Goal: Task Accomplishment & Management: Use online tool/utility

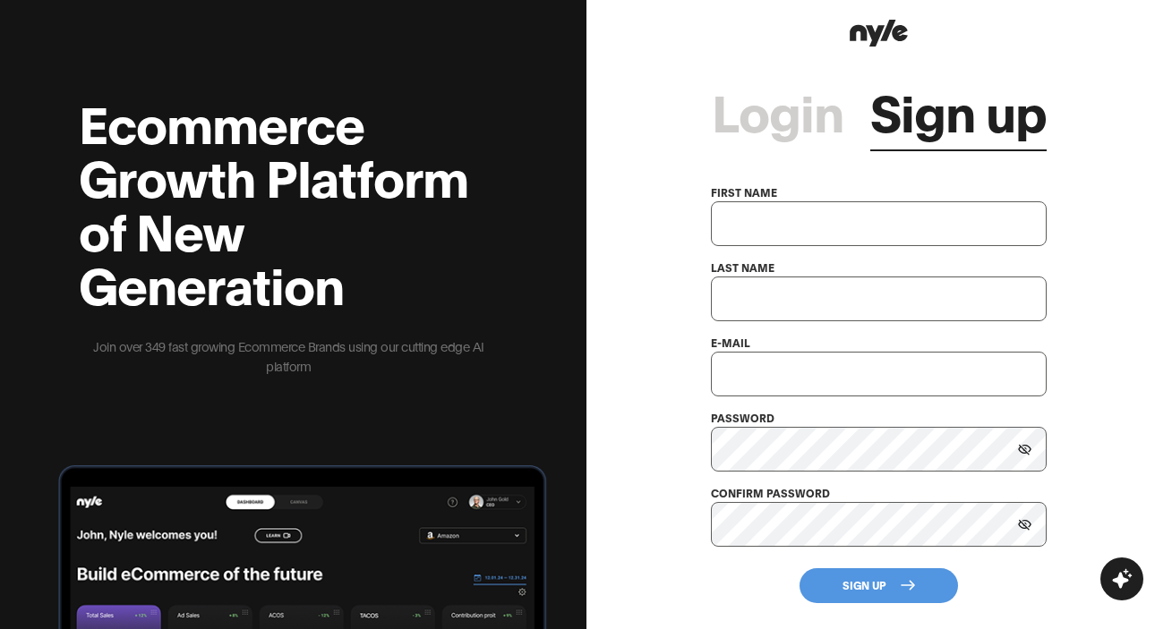
click at [801, 244] on input "text" at bounding box center [879, 223] width 336 height 45
click at [813, 221] on input "text" at bounding box center [879, 223] width 336 height 45
type input "Aidar"
click at [741, 298] on input "text" at bounding box center [879, 299] width 336 height 45
type input "Mullakhmetov"
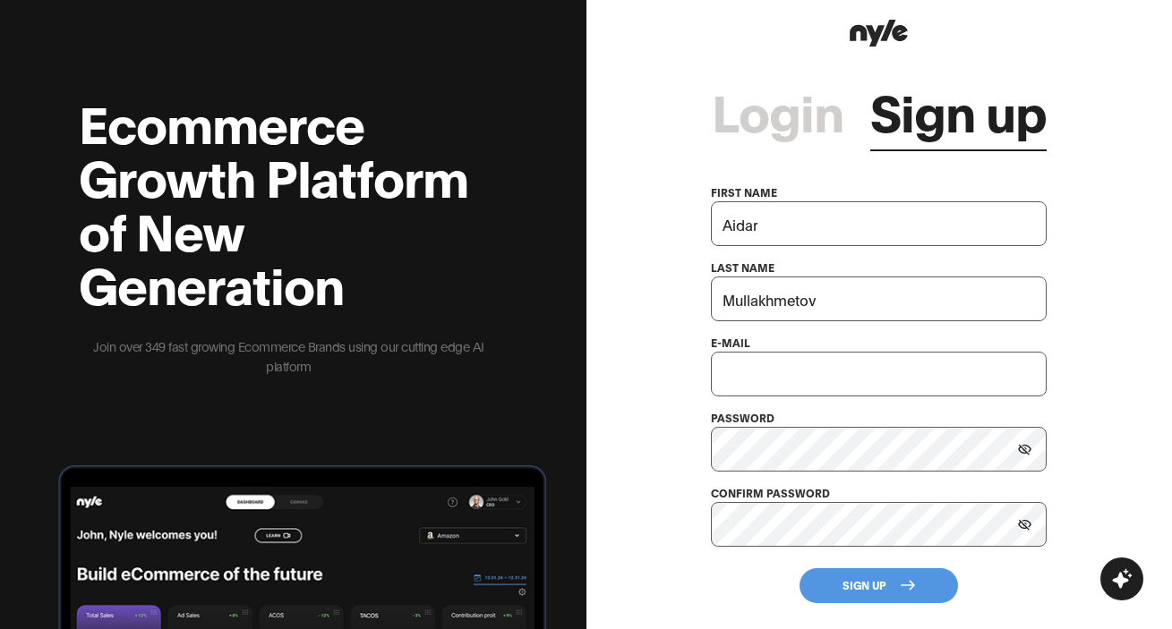
click at [748, 362] on input "text" at bounding box center [879, 374] width 336 height 45
type input "info@mushroom-genetics.com"
click at [866, 584] on button "Sign Up" at bounding box center [878, 586] width 158 height 35
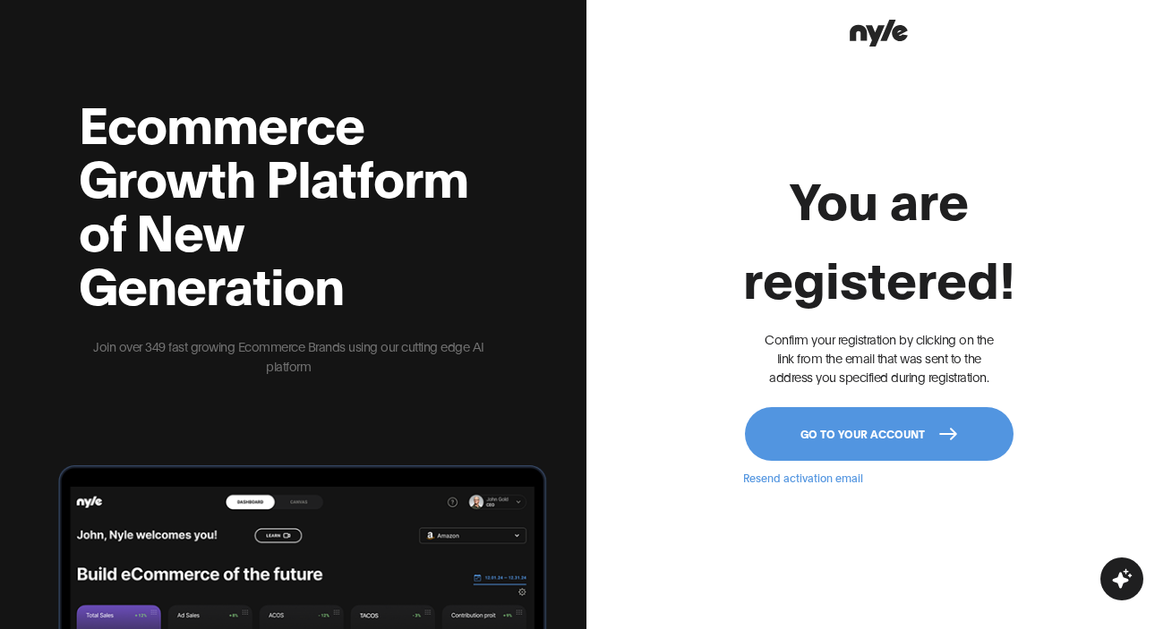
click at [886, 423] on button "Go to your account" at bounding box center [879, 434] width 269 height 54
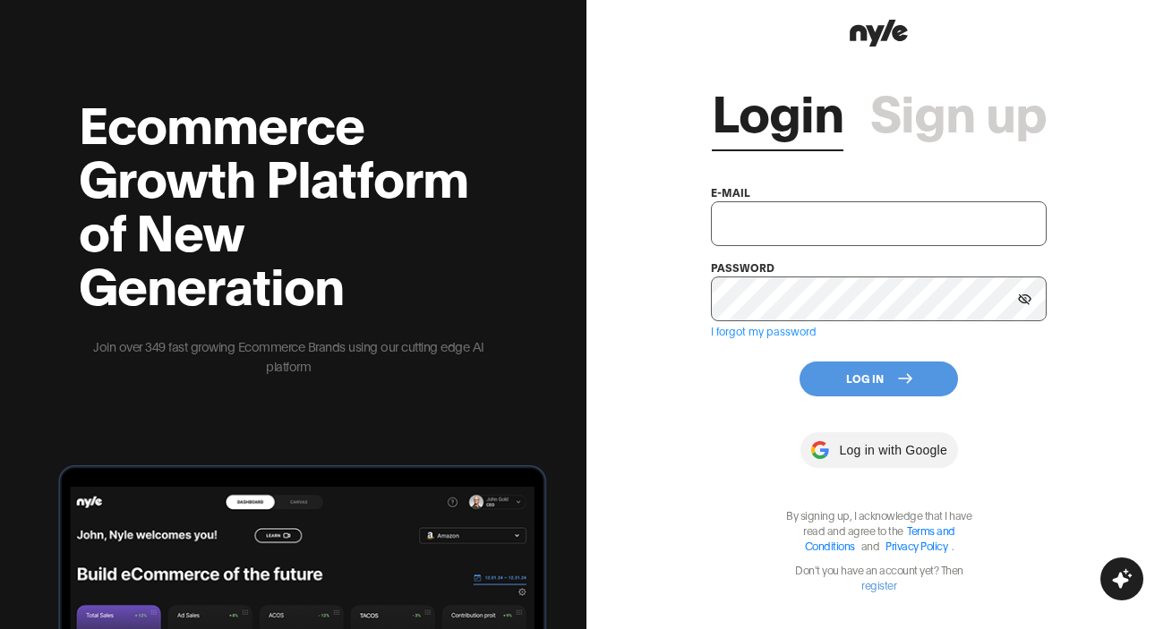
type input "info@mushroom-genetics.com"
click at [889, 379] on button "Log In" at bounding box center [878, 379] width 158 height 35
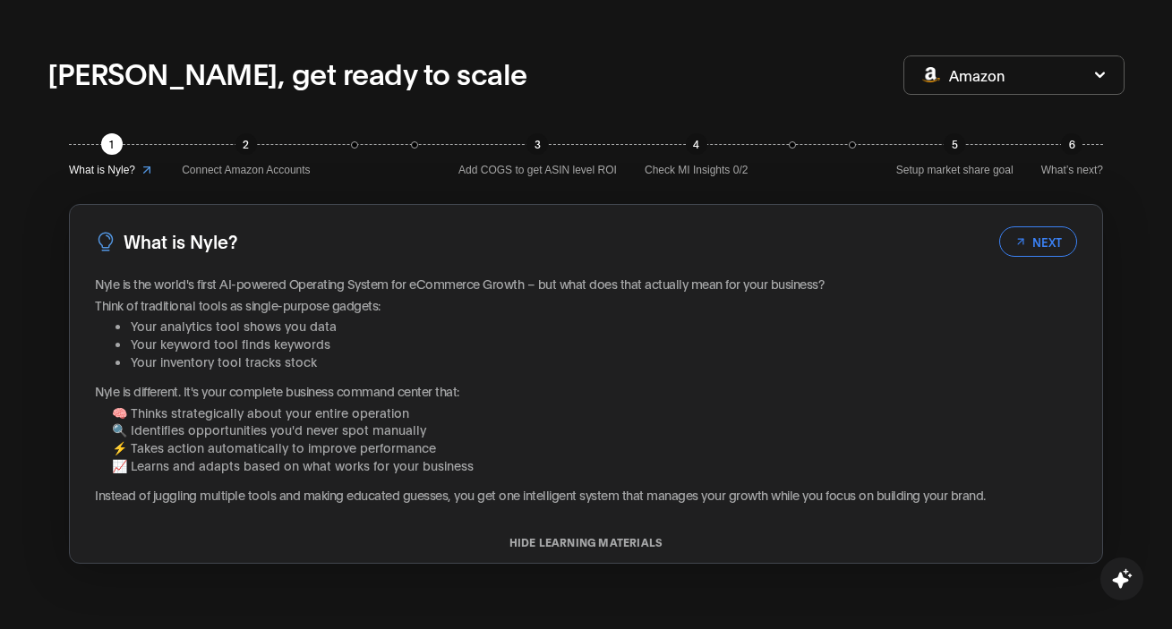
scroll to position [98, 0]
click at [1047, 242] on button "NEXT" at bounding box center [1038, 241] width 78 height 30
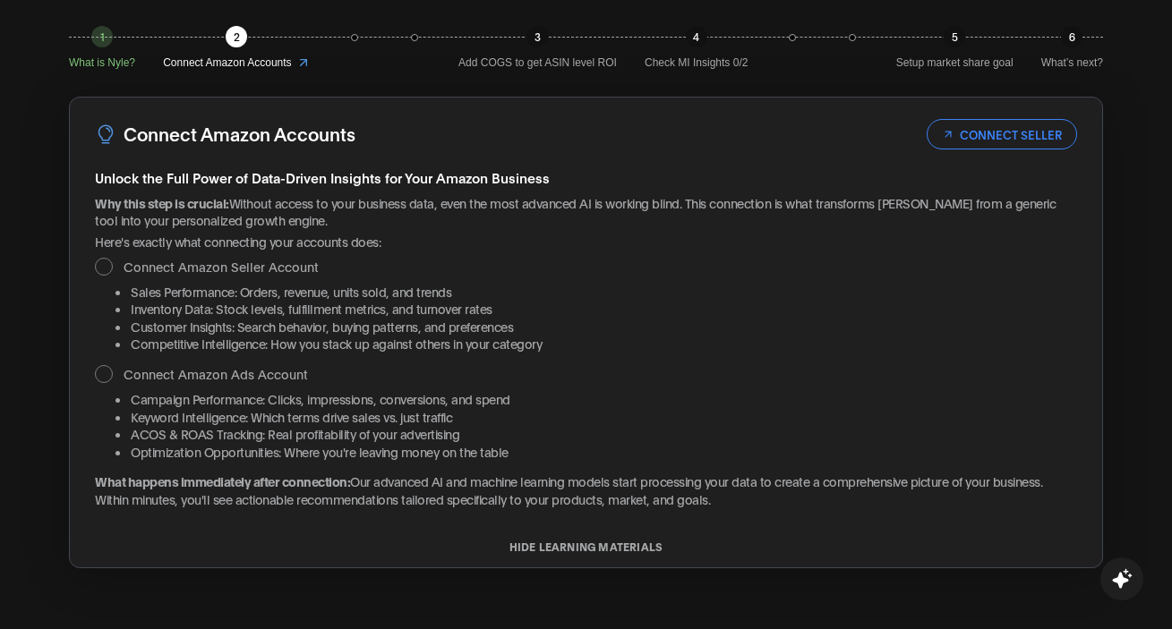
scroll to position [255, 0]
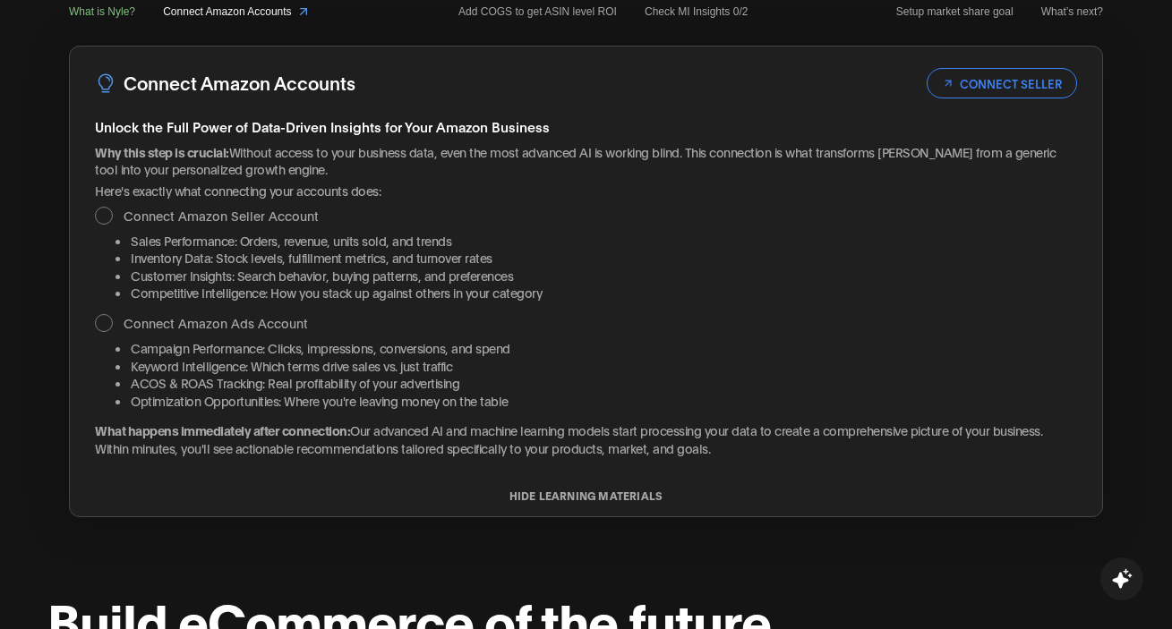
click at [102, 330] on div at bounding box center [104, 323] width 18 height 18
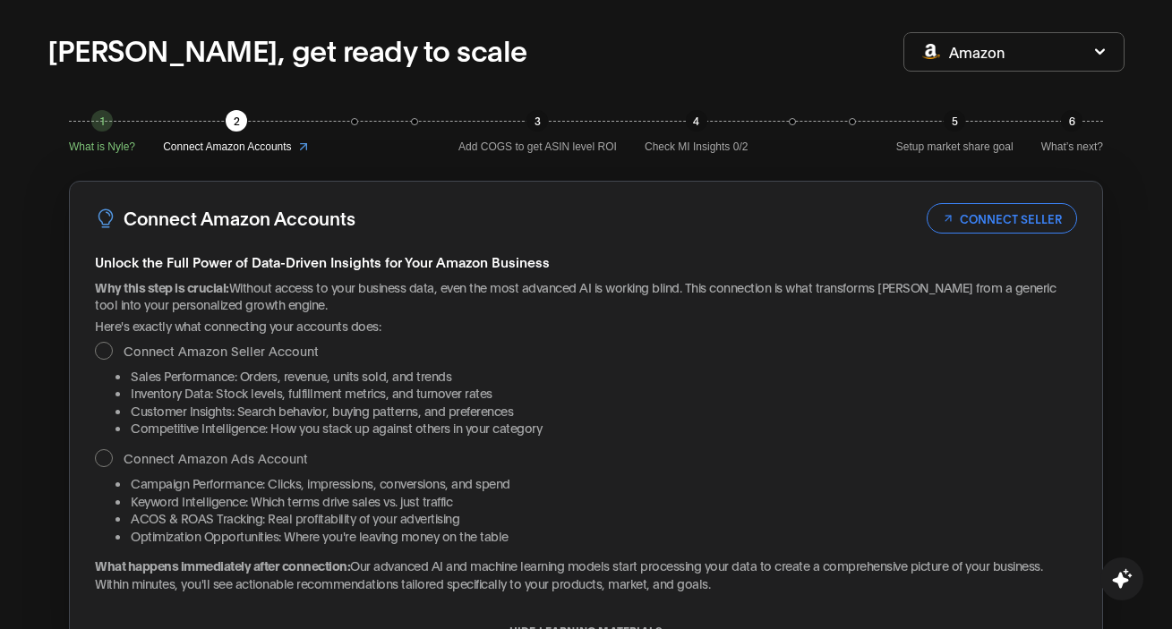
scroll to position [118, 0]
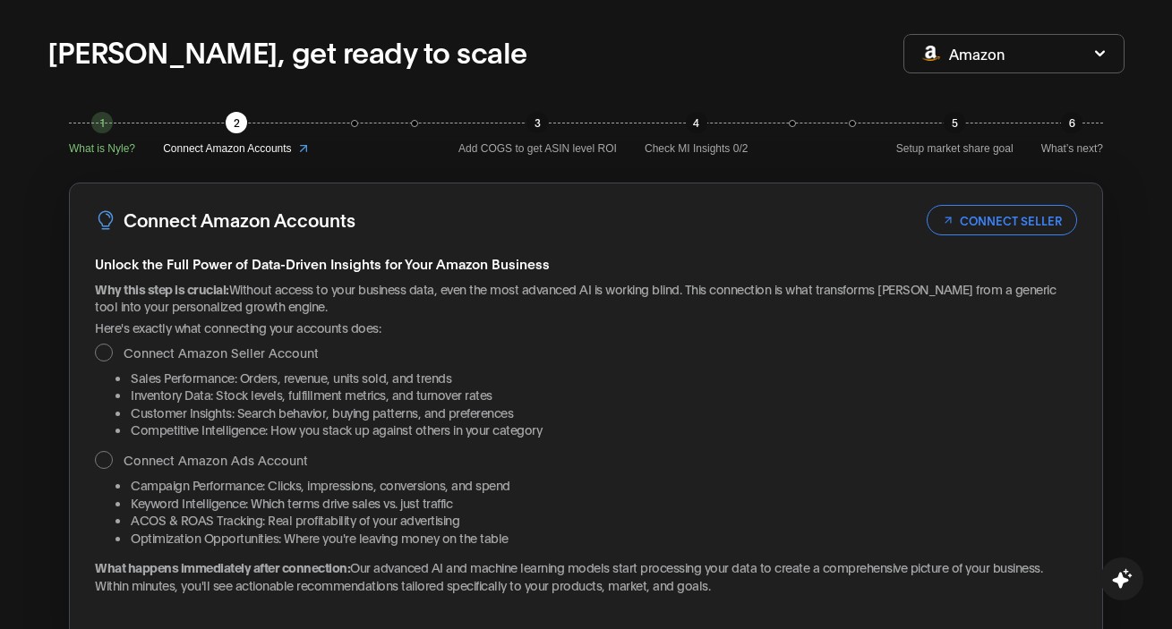
click at [1014, 226] on button "CONNECT SELLER" at bounding box center [1002, 220] width 150 height 30
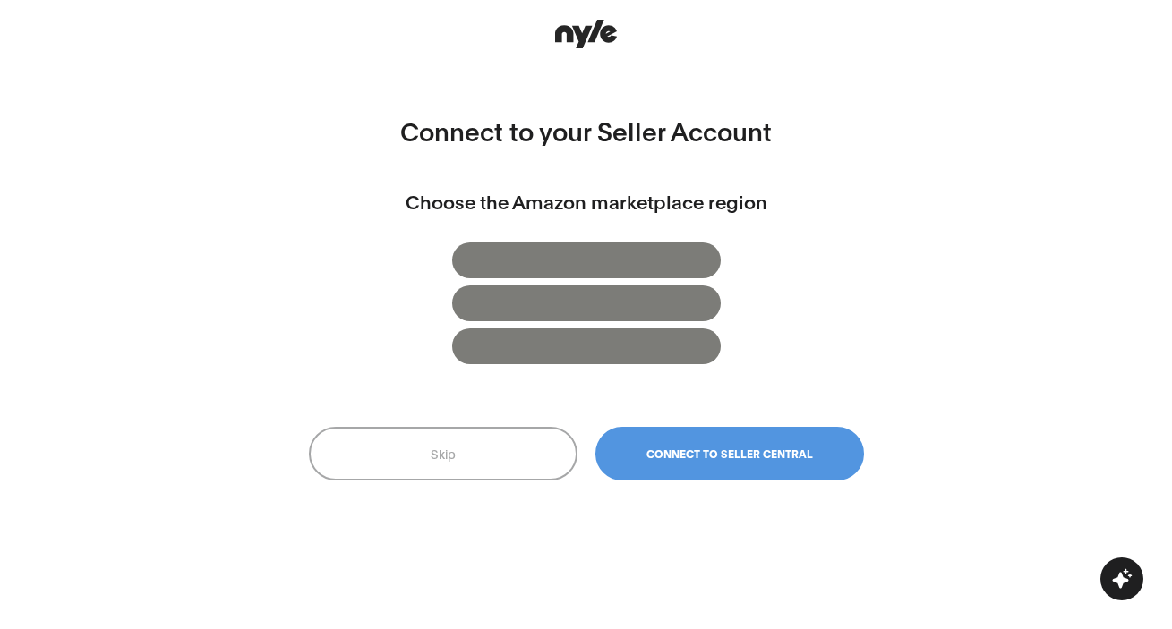
click at [474, 462] on button "Skip" at bounding box center [443, 454] width 269 height 54
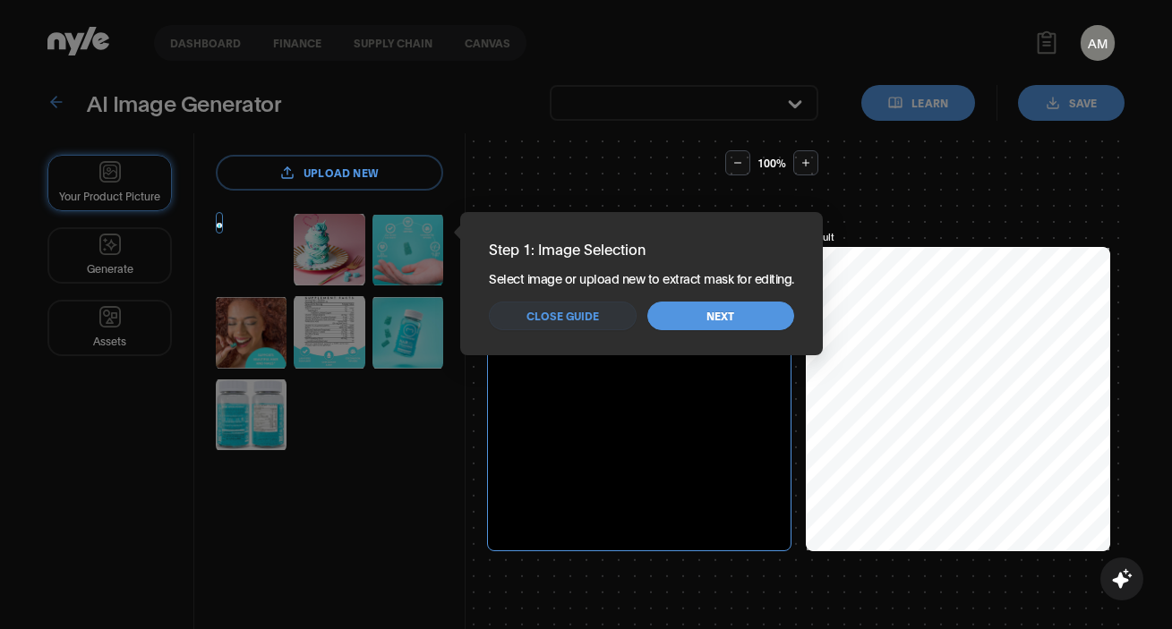
click at [716, 318] on span "Next" at bounding box center [720, 316] width 28 height 17
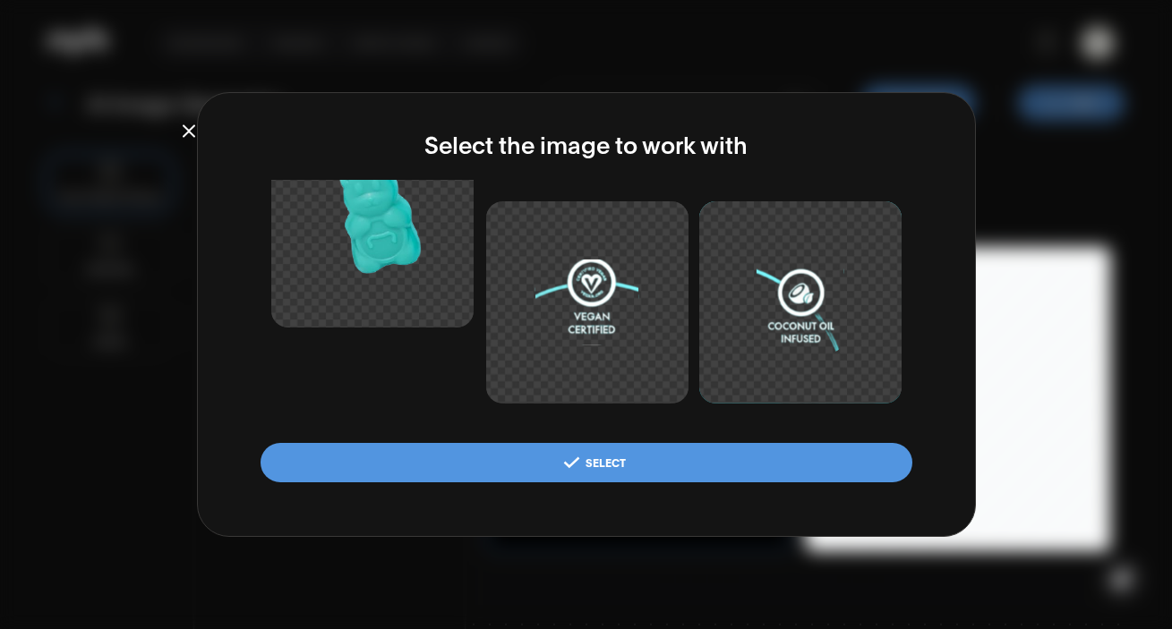
click at [196, 134] on button "button" at bounding box center [568, 131] width 777 height 19
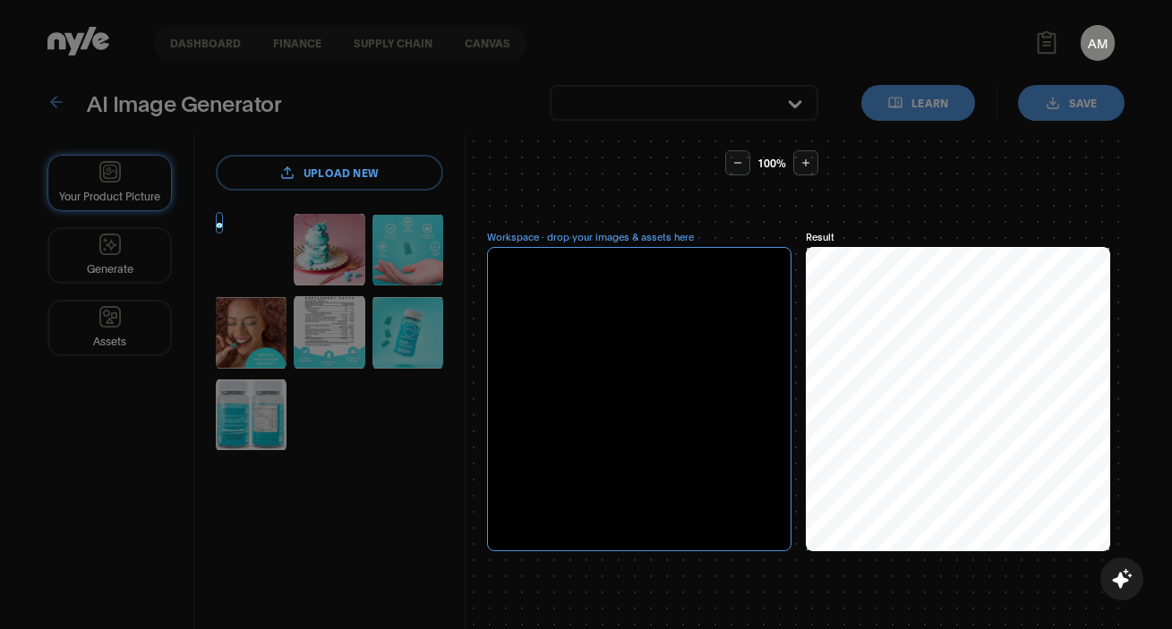
click at [194, 459] on div "Your Product Picture Generate Assets" at bounding box center [120, 431] width 147 height 597
click at [637, 364] on div at bounding box center [639, 399] width 304 height 304
click at [337, 171] on label "upload new" at bounding box center [329, 173] width 227 height 36
click at [0, 0] on input "upload new" at bounding box center [0, 0] width 0 height 0
drag, startPoint x: 648, startPoint y: 405, endPoint x: 609, endPoint y: 345, distance: 71.8
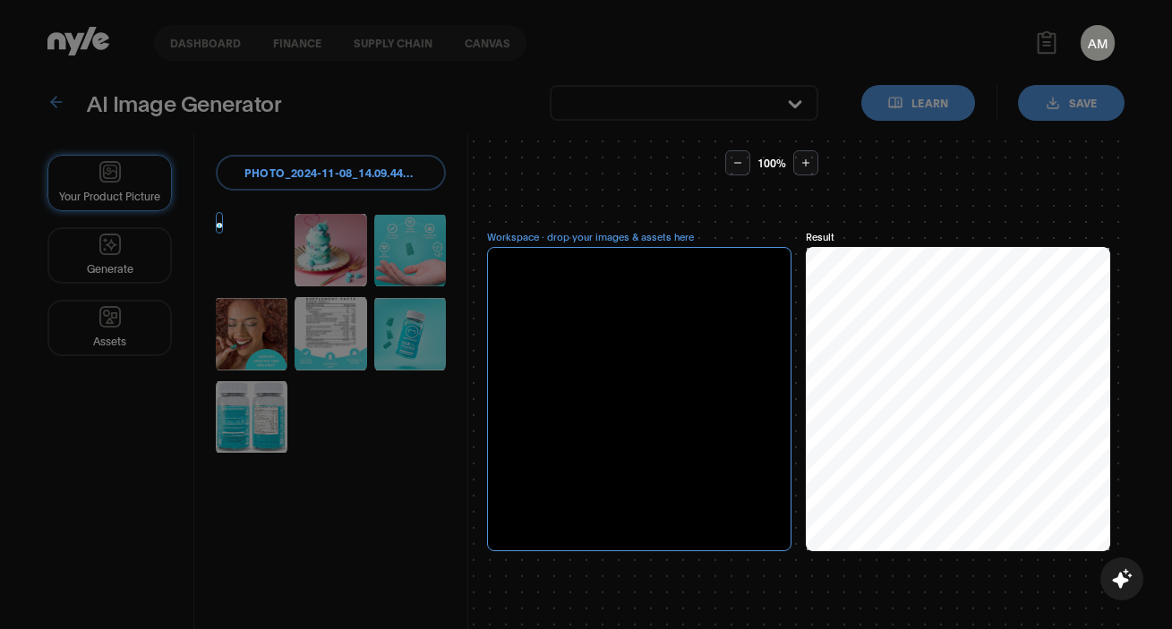
click at [609, 345] on div at bounding box center [639, 399] width 304 height 304
click at [375, 183] on label "photo_2024-11-08_14.09.44-removebg-preview.png" at bounding box center [331, 173] width 230 height 36
click at [0, 0] on input "photo_2024-11-08_14.09.44-removebg-preview.png" at bounding box center [0, 0] width 0 height 0
click at [194, 258] on div "Your Product Picture Generate Assets" at bounding box center [120, 431] width 147 height 597
drag, startPoint x: 220, startPoint y: 227, endPoint x: 220, endPoint y: 215, distance: 12.5
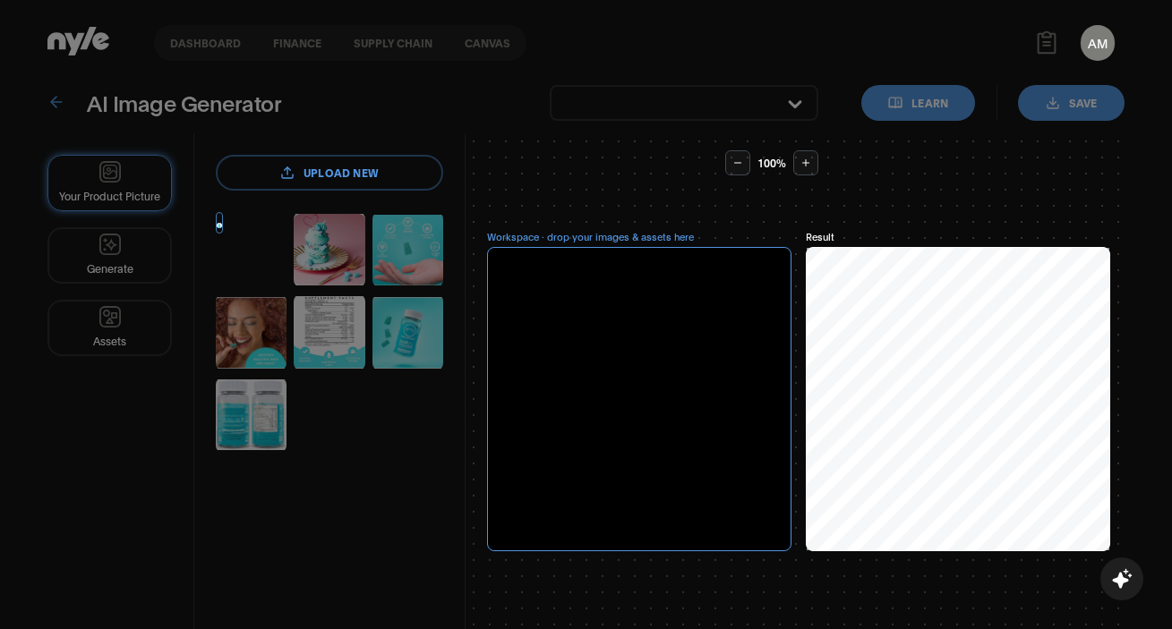
click at [220, 215] on button "button" at bounding box center [219, 222] width 7 height 21
click at [339, 179] on label "upload new" at bounding box center [329, 173] width 227 height 36
click at [0, 0] on input "upload new" at bounding box center [0, 0] width 0 height 0
click at [613, 419] on div at bounding box center [639, 399] width 304 height 304
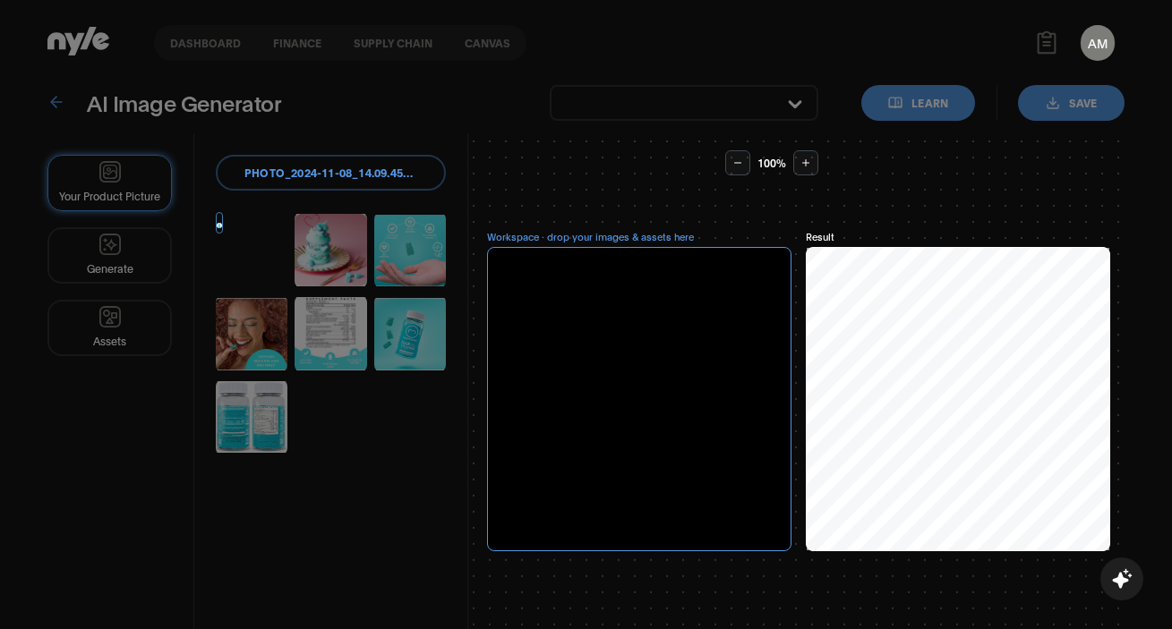
click at [613, 419] on div at bounding box center [639, 399] width 304 height 304
click at [738, 161] on icon at bounding box center [737, 163] width 11 height 11
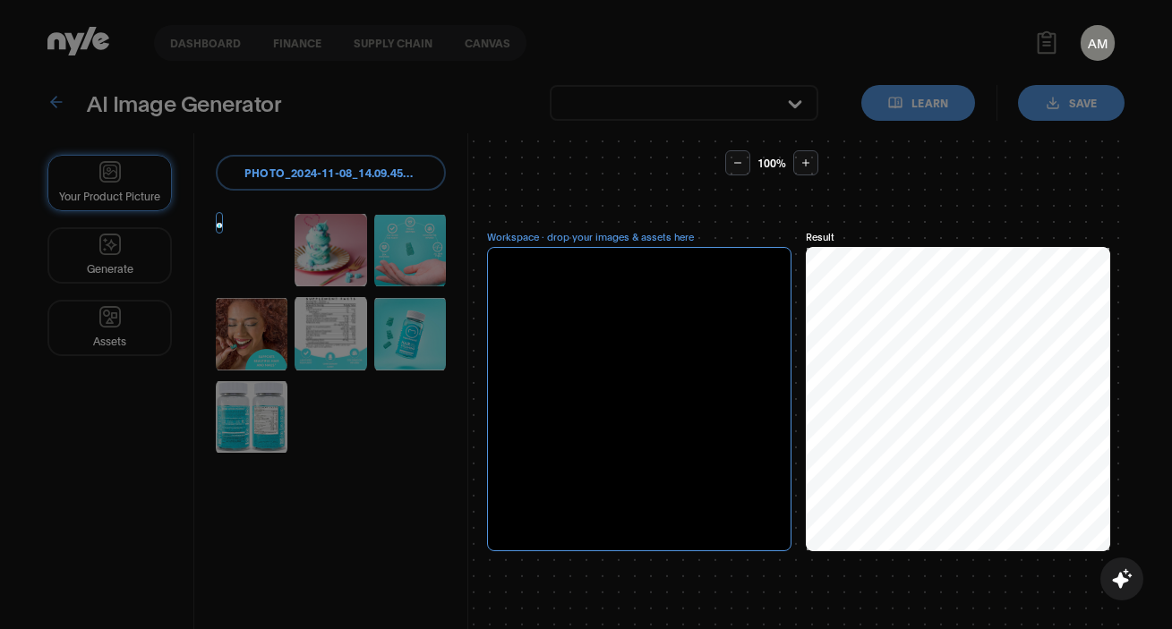
click at [738, 161] on icon at bounding box center [737, 163] width 11 height 11
click at [281, 168] on span "photo_2024-11-08_14.09.45-removebg-preview.png" at bounding box center [330, 173] width 173 height 17
click at [0, 0] on input "photo_2024-11-08_14.09.45-removebg-preview.png" at bounding box center [0, 0] width 0 height 0
click at [122, 274] on div "Your Product Picture Generate Assets" at bounding box center [120, 431] width 147 height 597
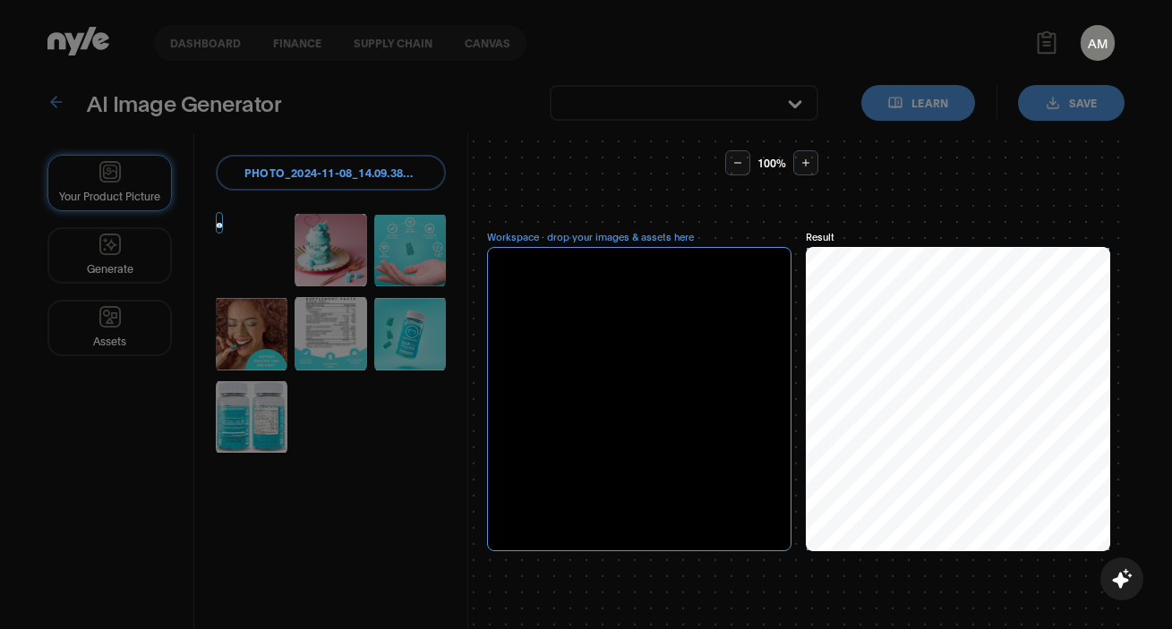
click at [125, 252] on div "Your Product Picture Generate Assets" at bounding box center [120, 431] width 147 height 597
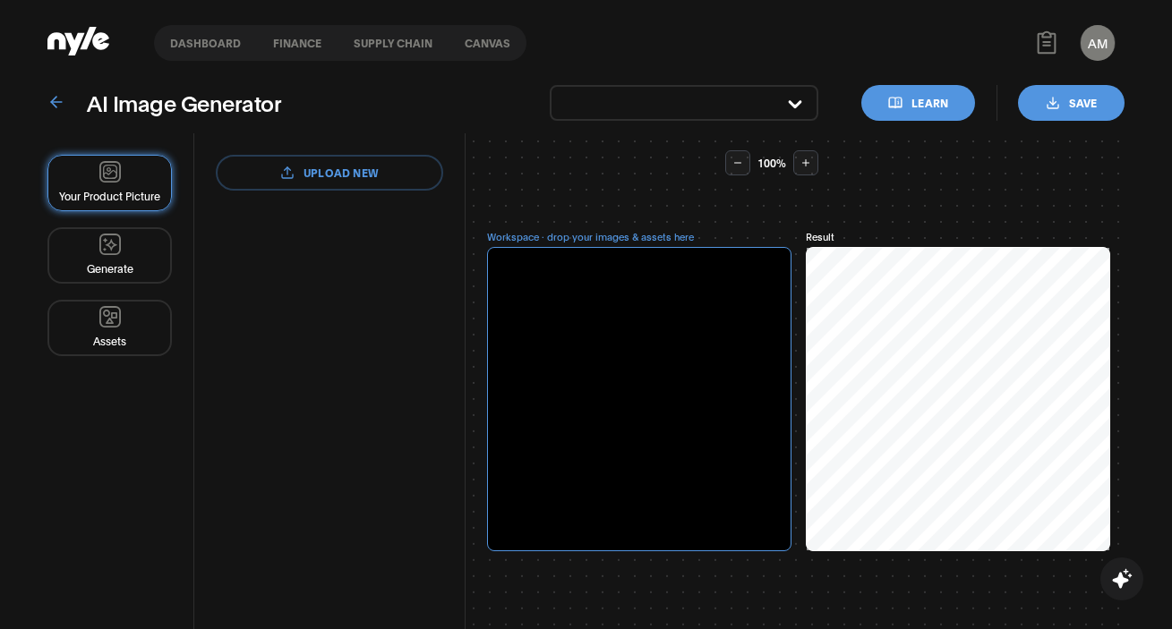
click at [119, 262] on button "Generate" at bounding box center [109, 255] width 124 height 56
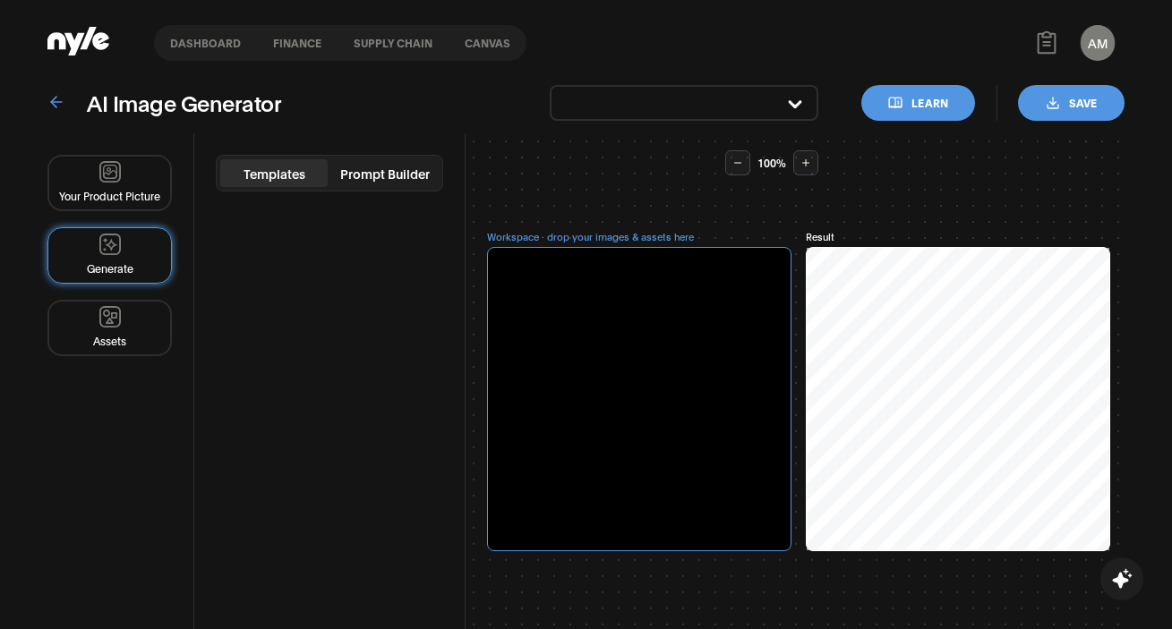
click at [380, 177] on button "Prompt Builder" at bounding box center [384, 173] width 107 height 28
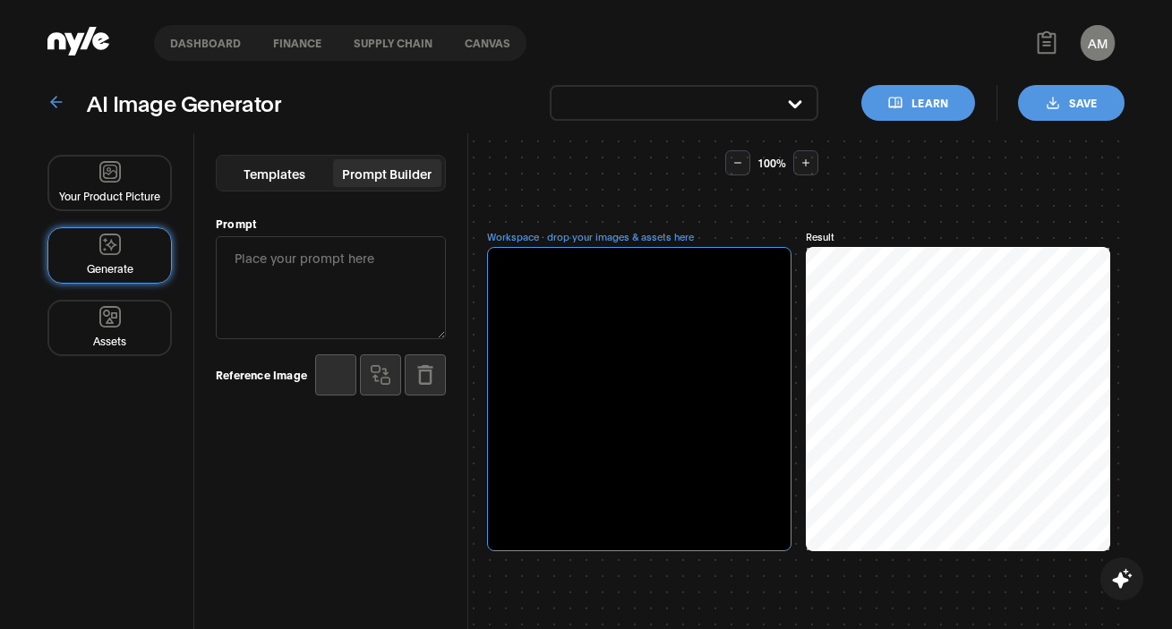
click at [294, 171] on button "Templates" at bounding box center [274, 173] width 109 height 28
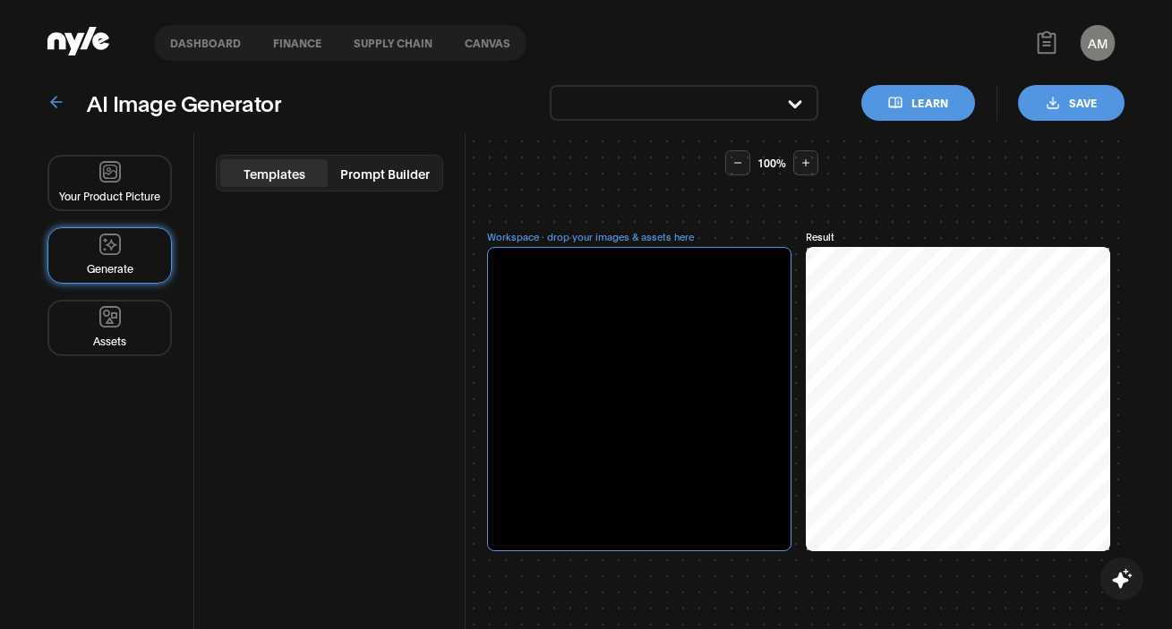
click at [121, 175] on button "Your Product Picture" at bounding box center [109, 183] width 124 height 56
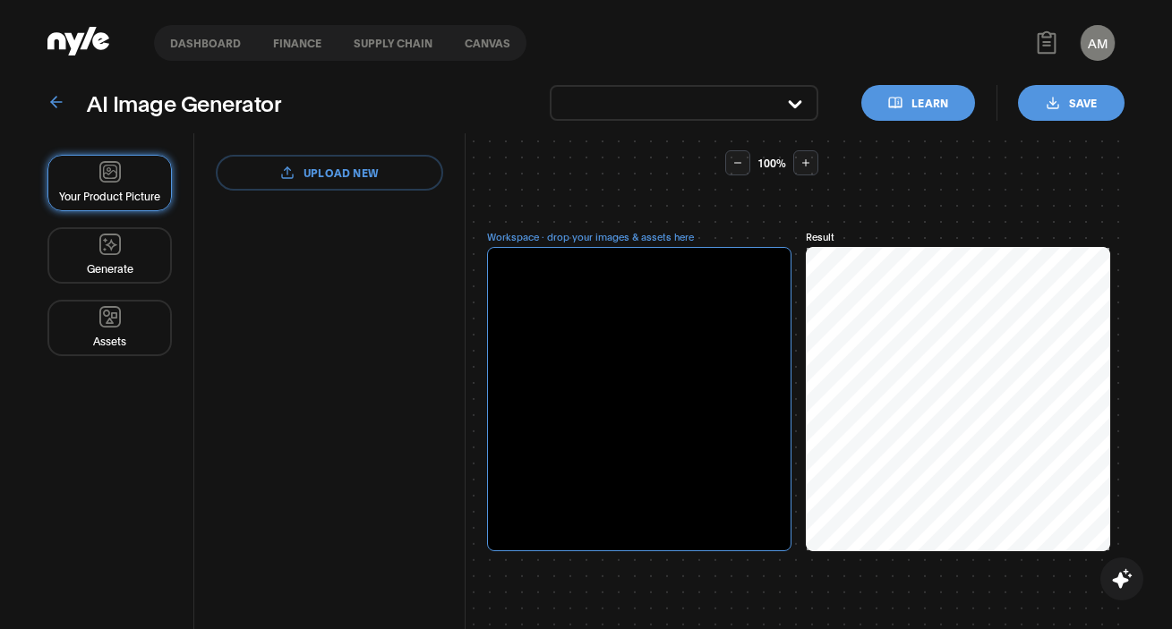
click at [341, 175] on label "upload new" at bounding box center [329, 173] width 227 height 36
click at [0, 0] on input "upload new" at bounding box center [0, 0] width 0 height 0
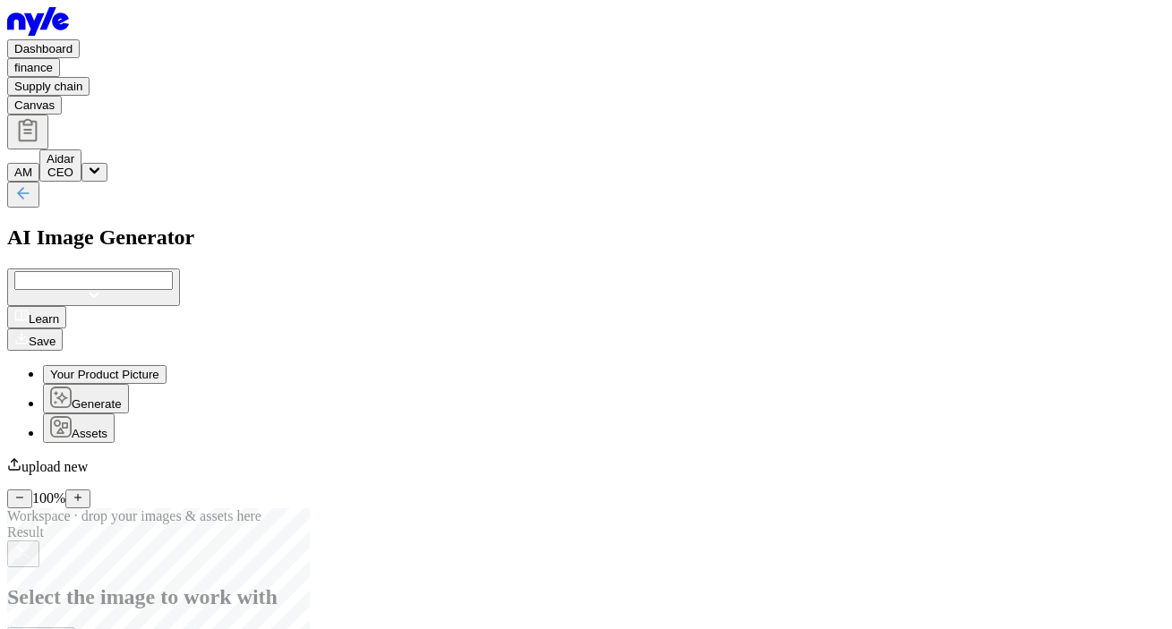
click at [88, 459] on label "upload new" at bounding box center [47, 466] width 81 height 15
click at [0, 0] on input "upload new" at bounding box center [0, 0] width 0 height 0
click at [115, 414] on button "Assets" at bounding box center [79, 429] width 72 height 30
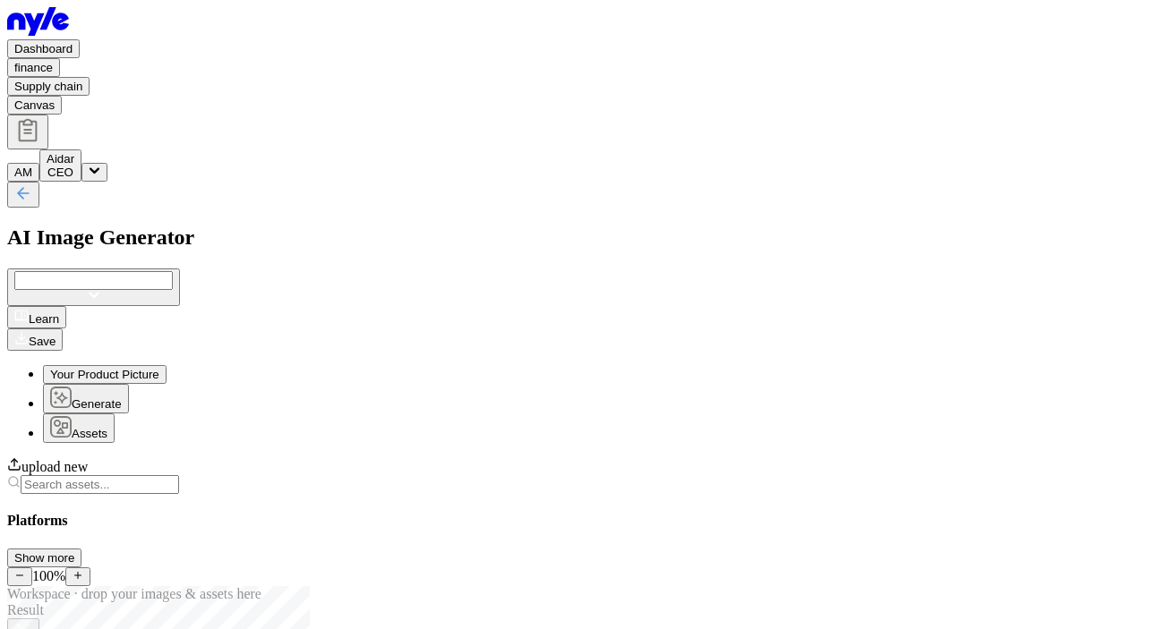
click at [113, 384] on button "Generate" at bounding box center [86, 399] width 86 height 30
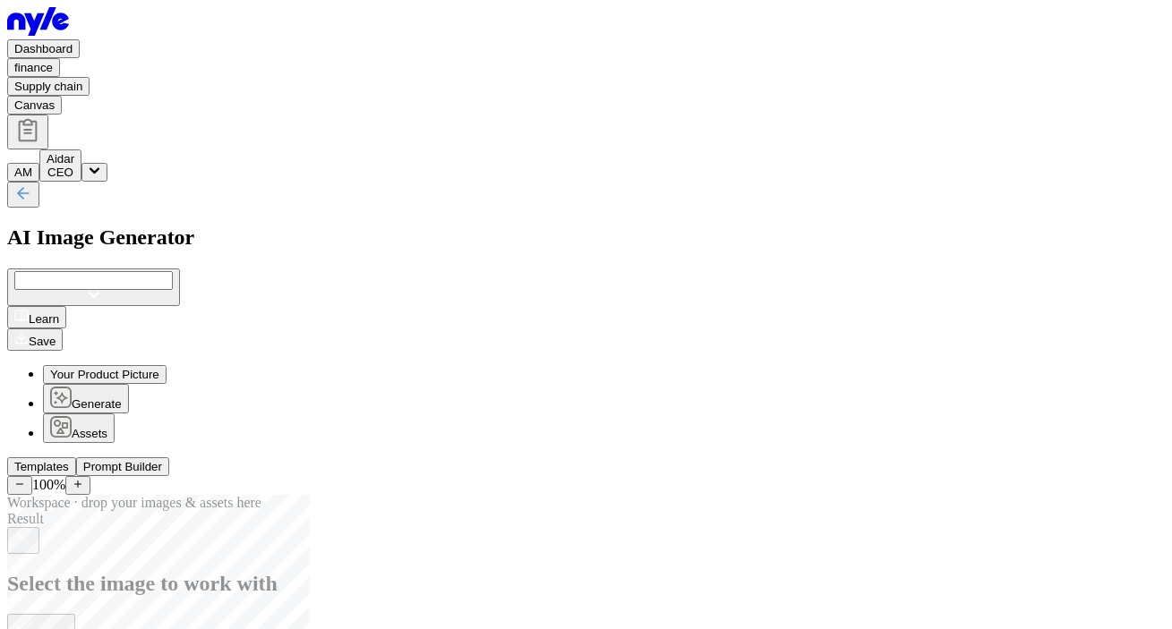
click at [138, 365] on button "Your Product Picture" at bounding box center [105, 374] width 124 height 19
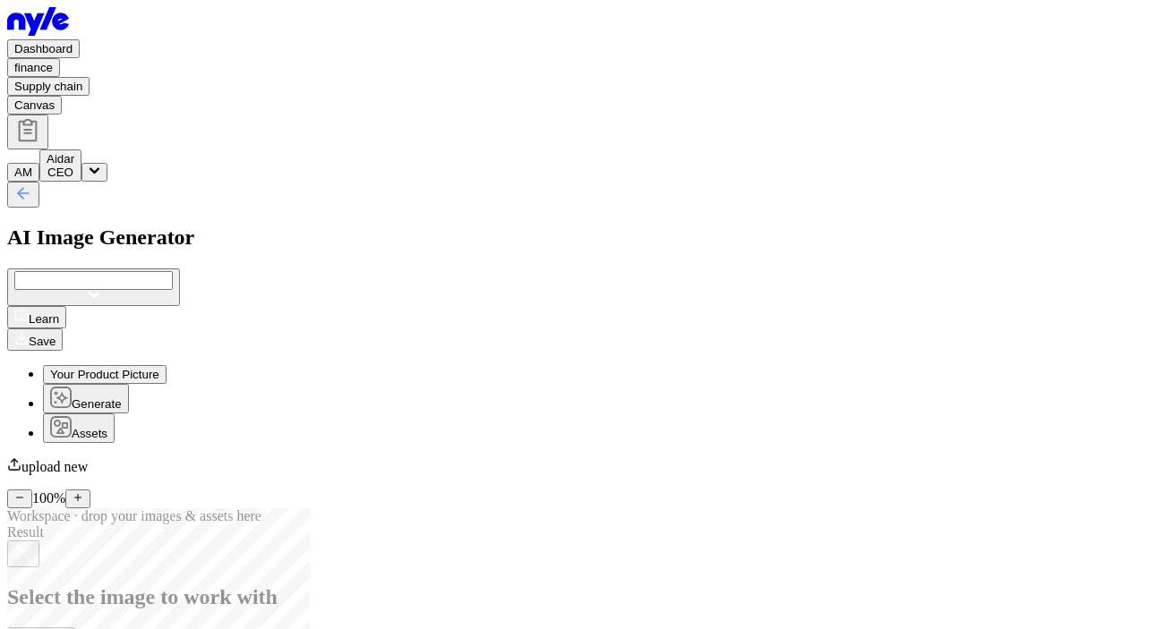
click at [99, 290] on img "button" at bounding box center [94, 295] width 11 height 11
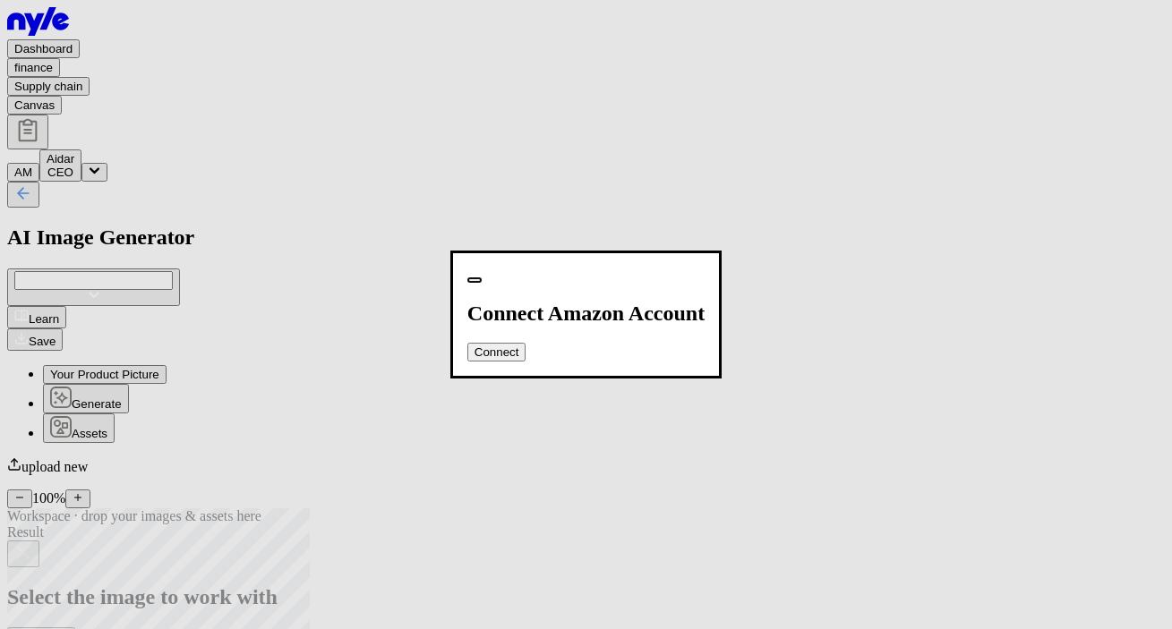
click at [705, 268] on div "Connect Amazon Account Connect" at bounding box center [585, 315] width 237 height 95
click at [475, 280] on span "button" at bounding box center [475, 280] width 0 height 0
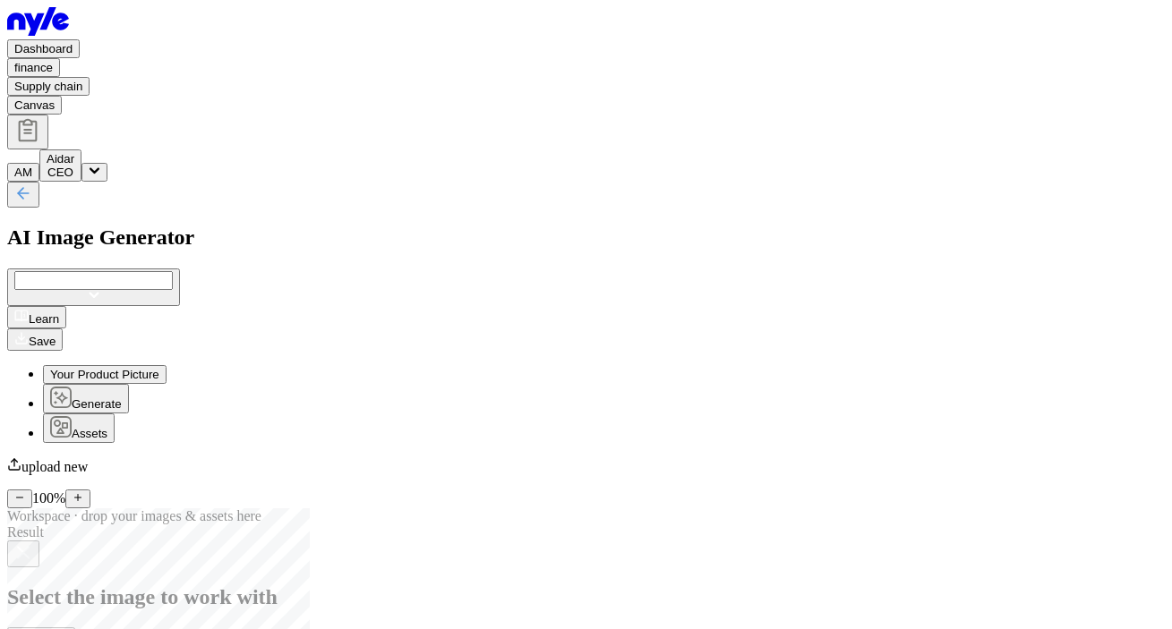
click at [66, 306] on button "Learn" at bounding box center [36, 317] width 59 height 22
